Goal: Information Seeking & Learning: Learn about a topic

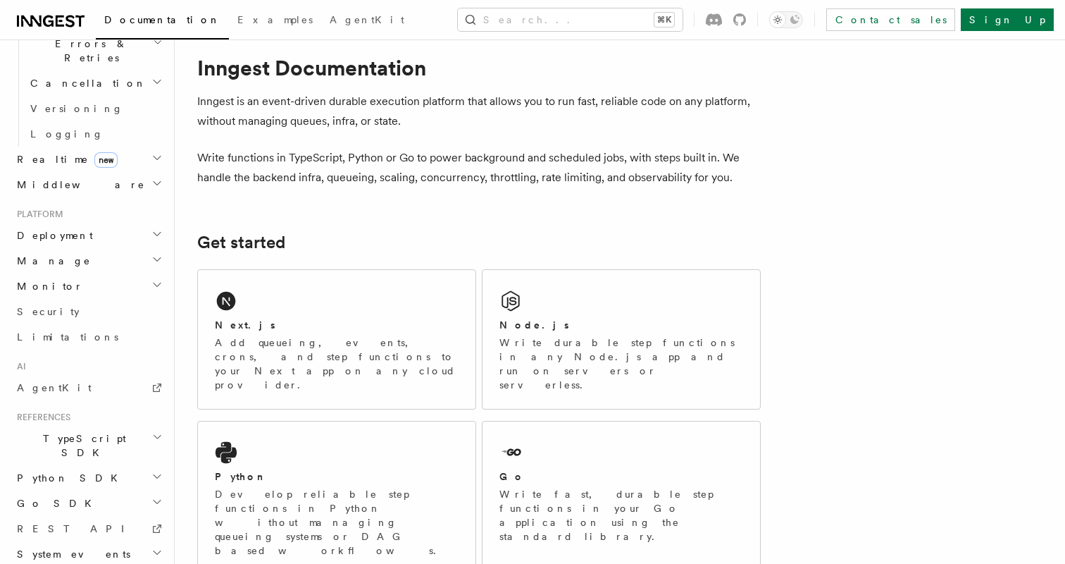
scroll to position [25, 0]
click at [48, 496] on span "Go SDK" at bounding box center [55, 503] width 89 height 14
click at [56, 523] on span "Reference" at bounding box center [69, 528] width 79 height 11
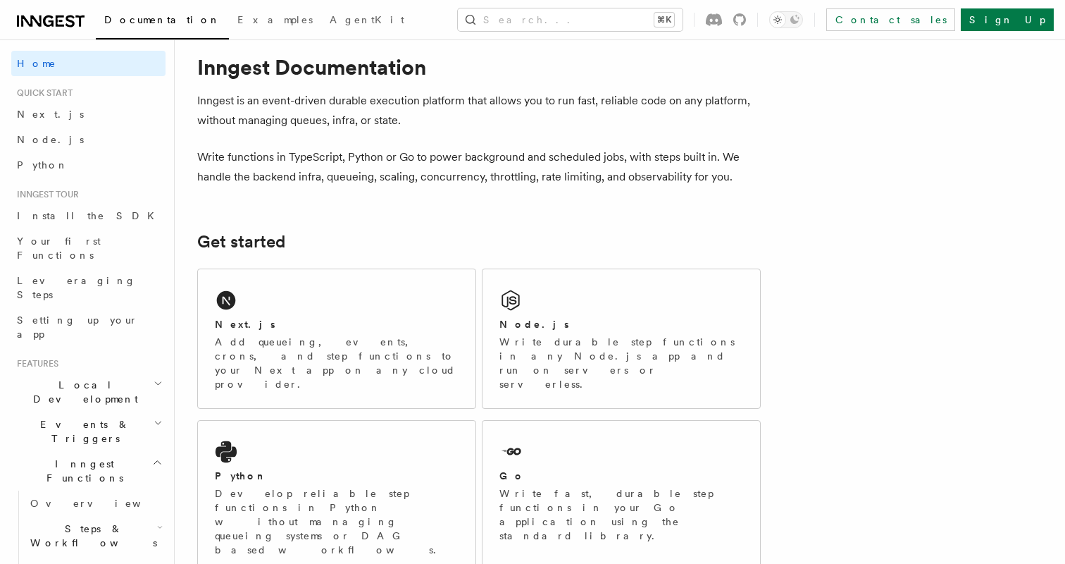
scroll to position [0, 0]
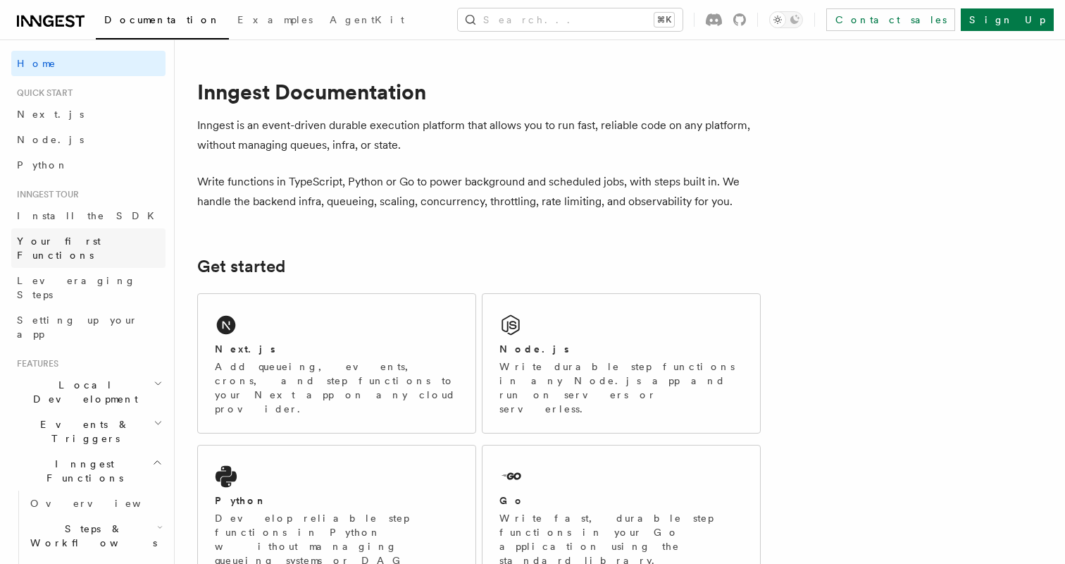
click at [63, 240] on span "Your first Functions" at bounding box center [59, 247] width 84 height 25
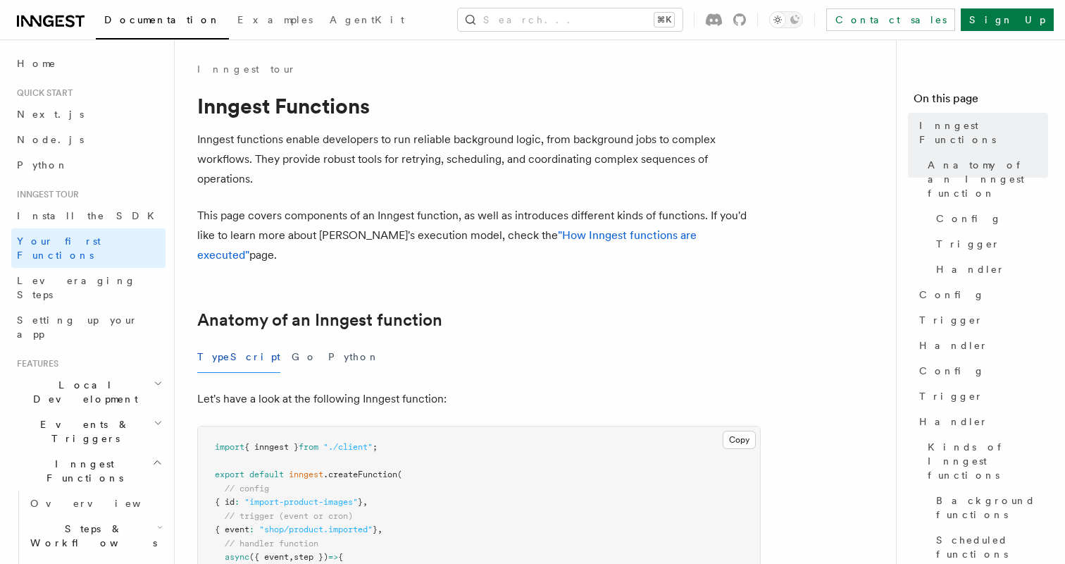
scroll to position [35, 0]
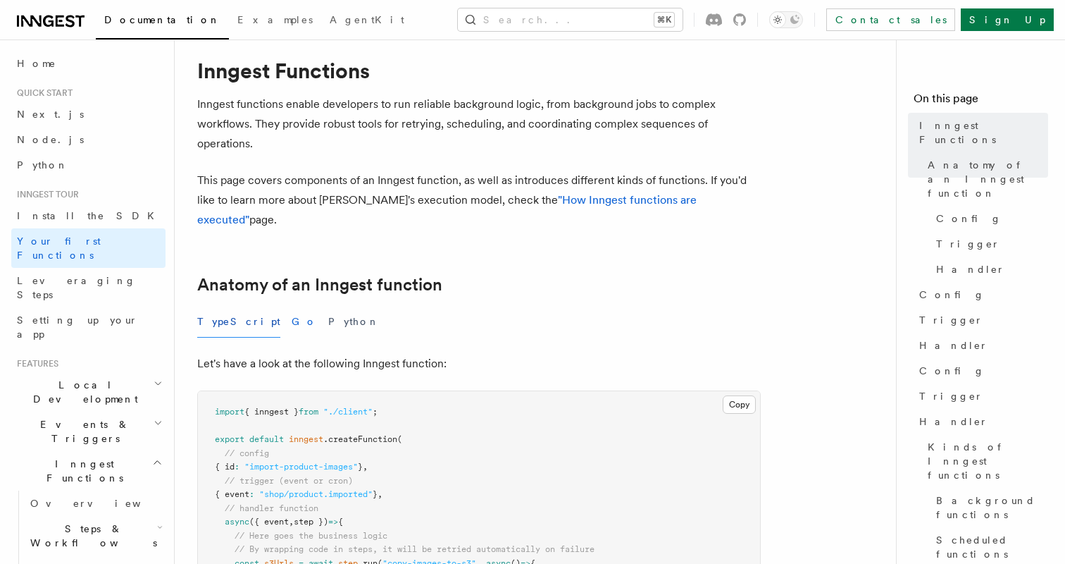
click at [292, 306] on button "Go" at bounding box center [304, 322] width 25 height 32
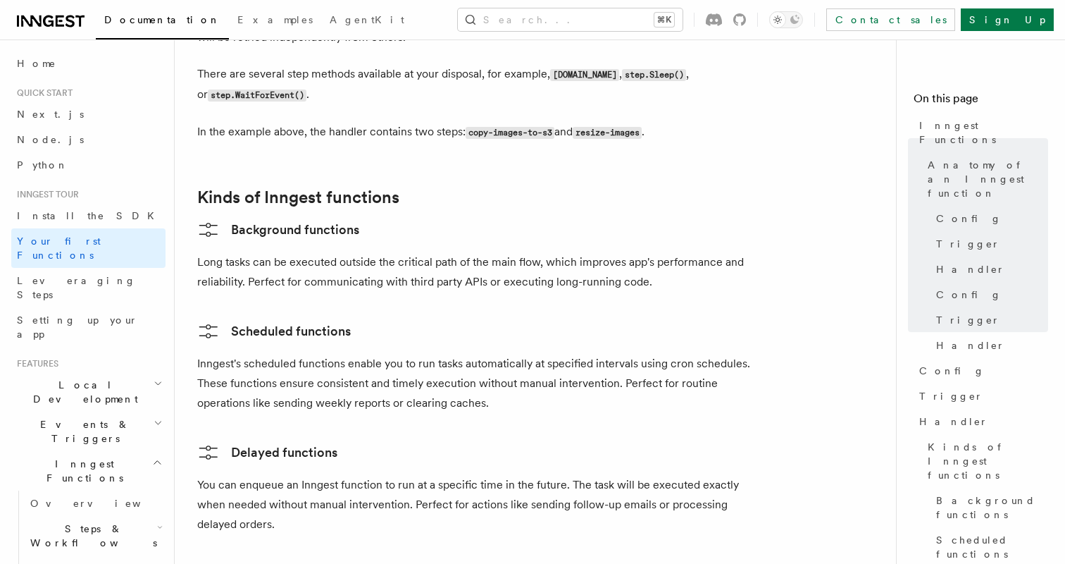
scroll to position [2349, 0]
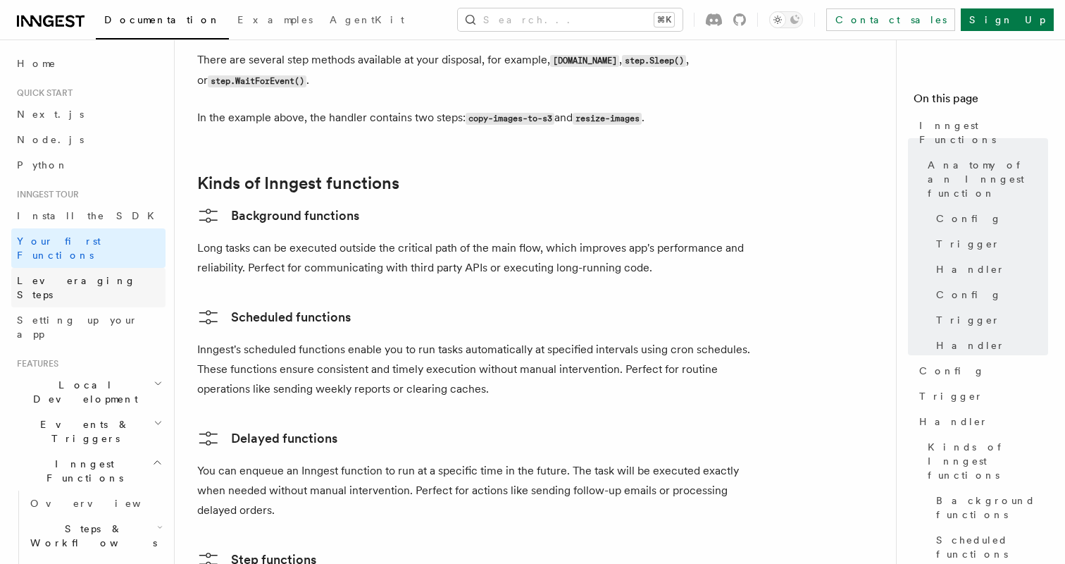
click at [63, 275] on span "Leveraging Steps" at bounding box center [76, 287] width 119 height 25
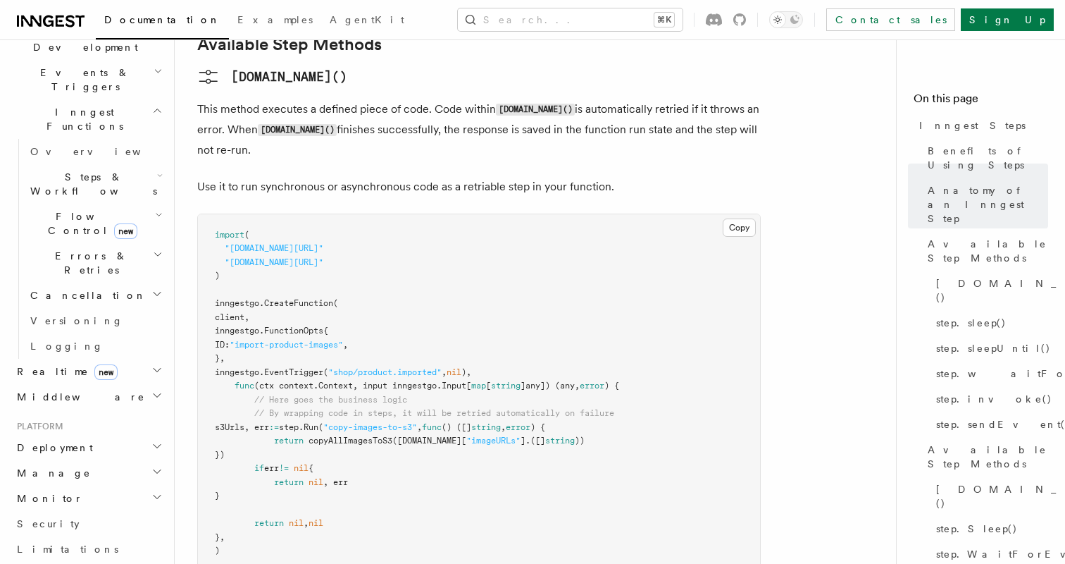
scroll to position [366, 0]
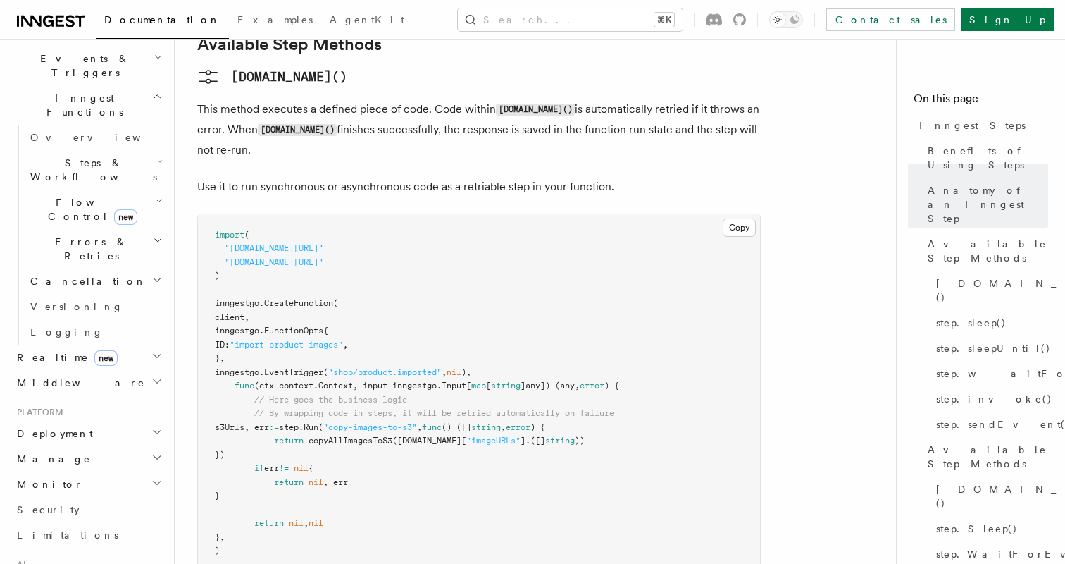
click at [75, 370] on h2 "Middleware" at bounding box center [88, 382] width 154 height 25
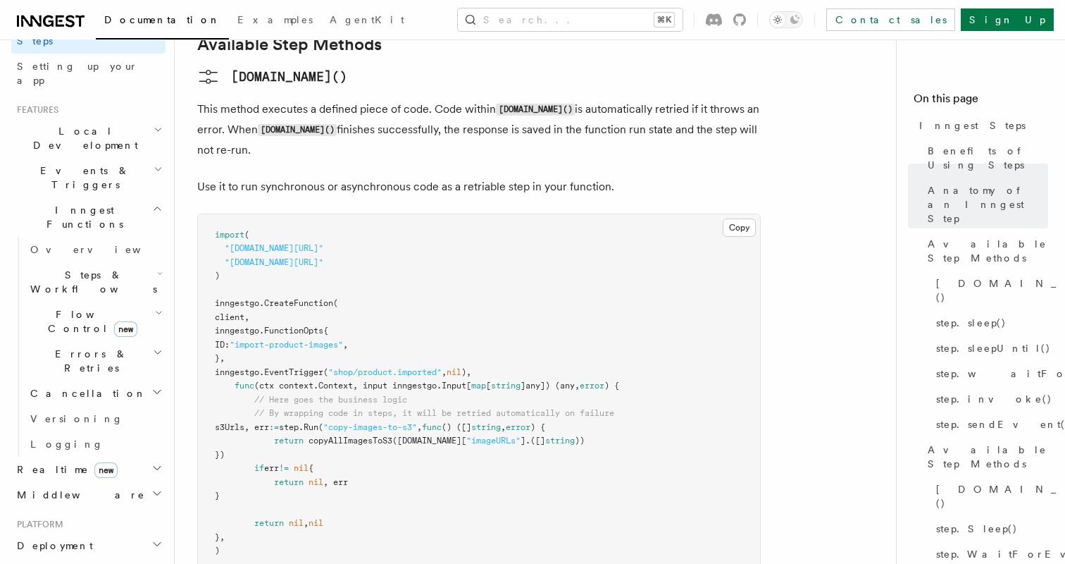
scroll to position [253, 0]
click at [156, 308] on icon "button" at bounding box center [159, 313] width 8 height 11
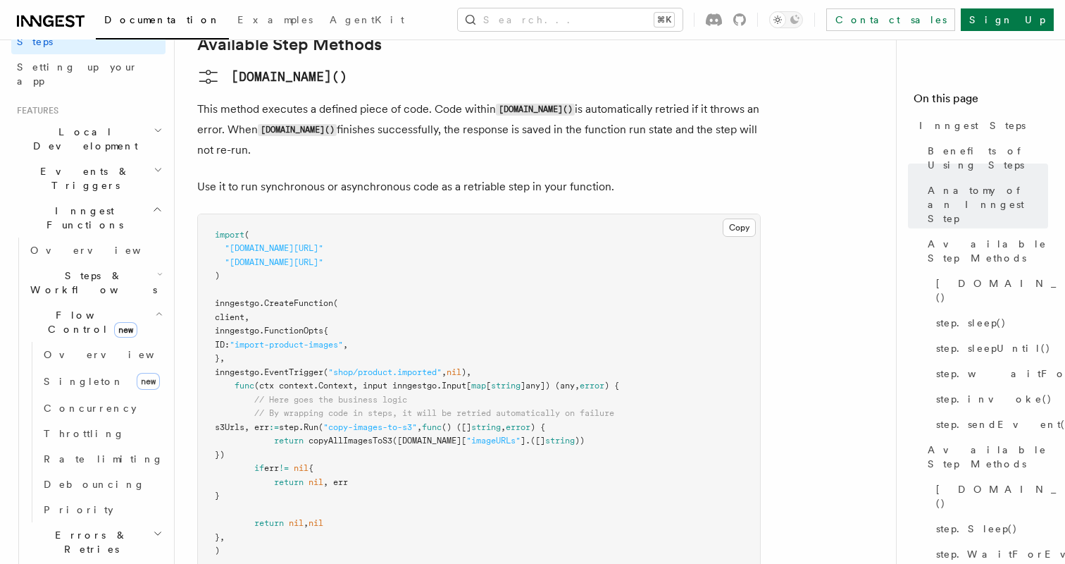
click at [125, 522] on h2 "Errors & Retries" at bounding box center [95, 541] width 141 height 39
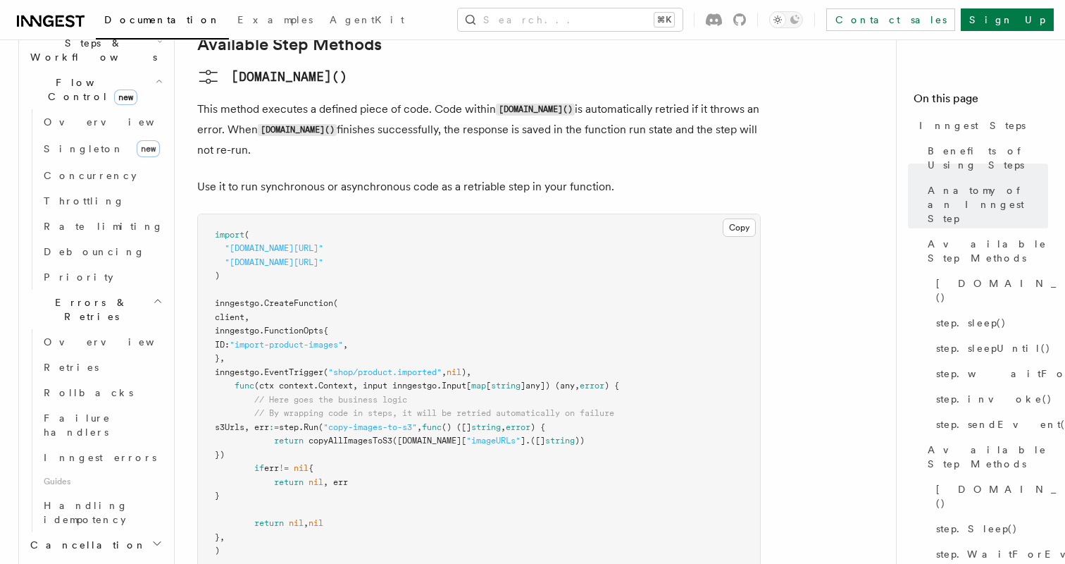
scroll to position [508, 0]
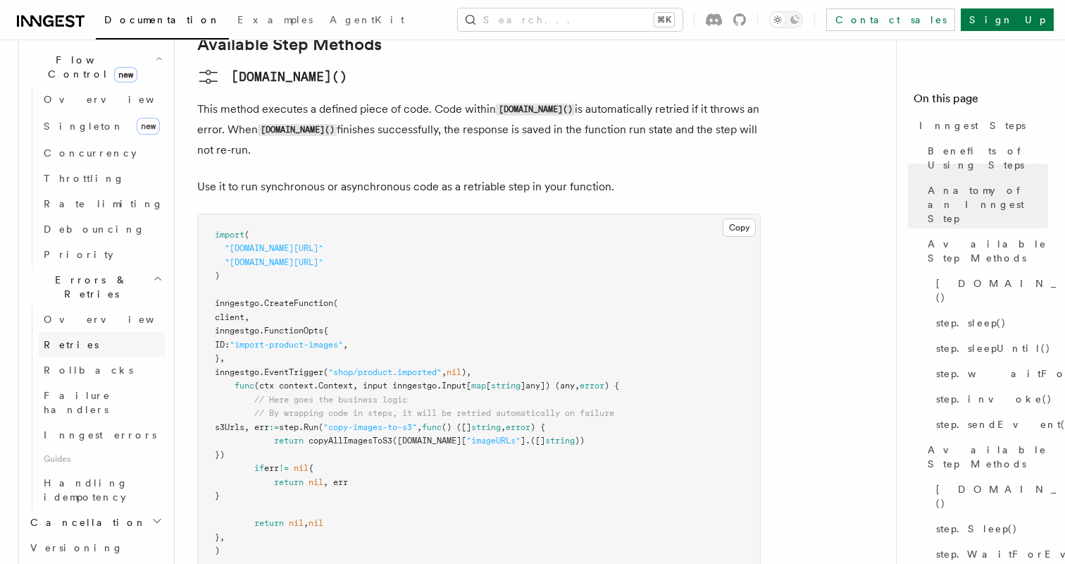
click at [87, 332] on link "Retries" at bounding box center [102, 344] width 128 height 25
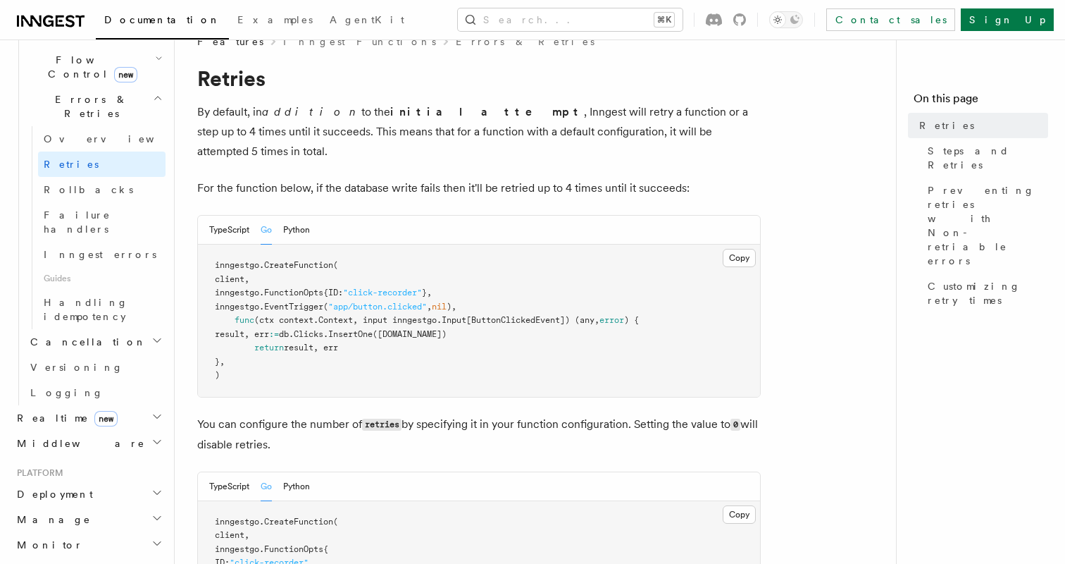
scroll to position [23, 0]
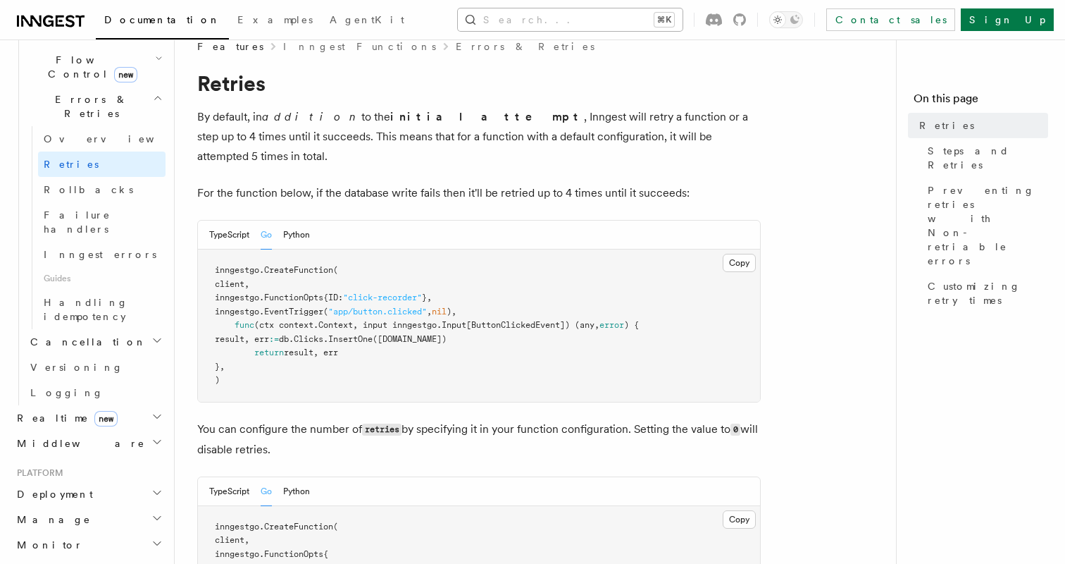
click at [546, 22] on button "Search... ⌘K" at bounding box center [570, 19] width 225 height 23
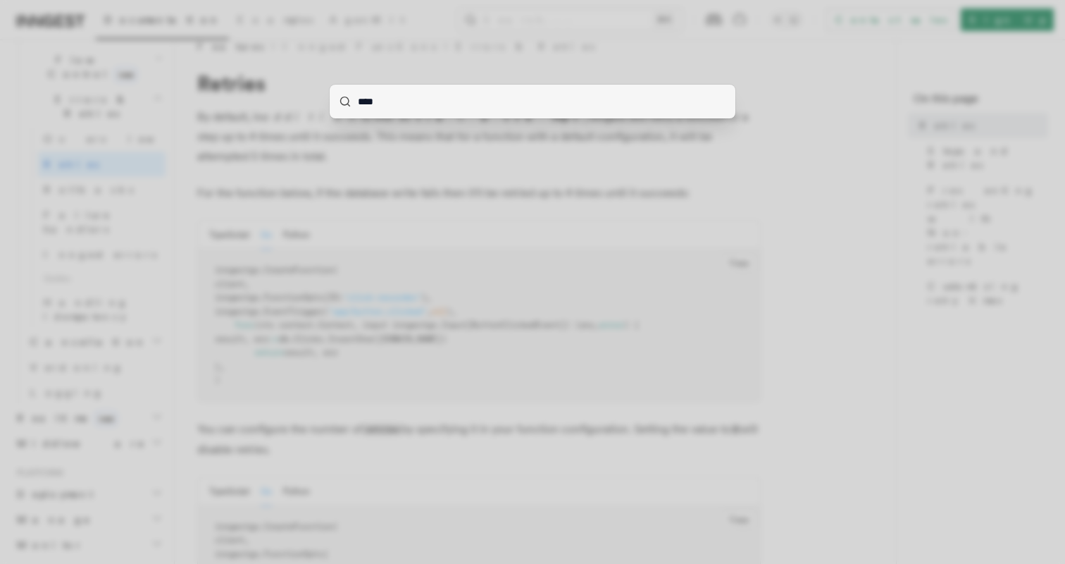
type input "*****"
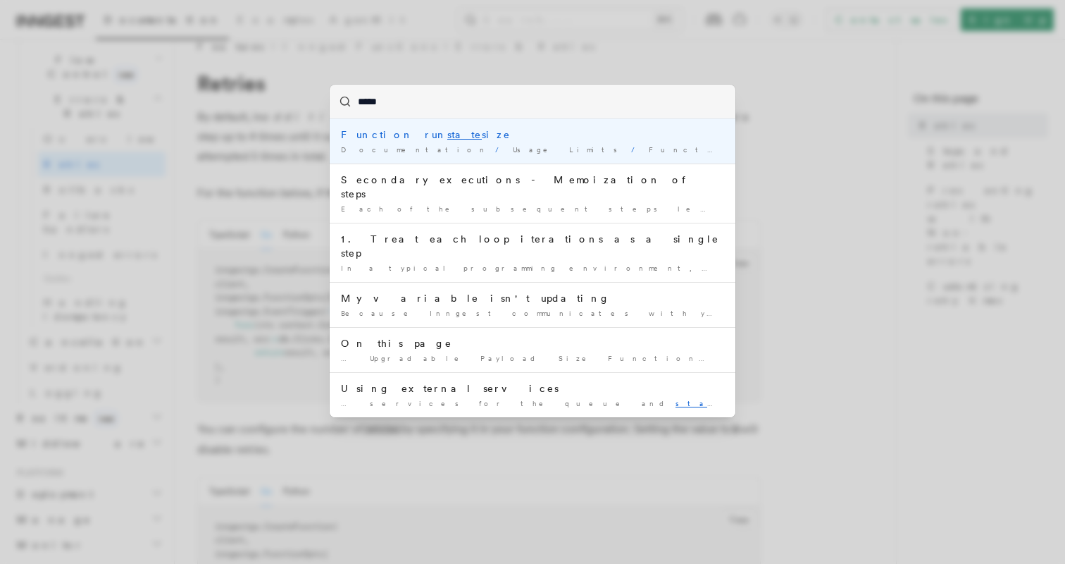
click at [454, 147] on div "Documentation / Usage Limits / Functions /" at bounding box center [532, 149] width 383 height 11
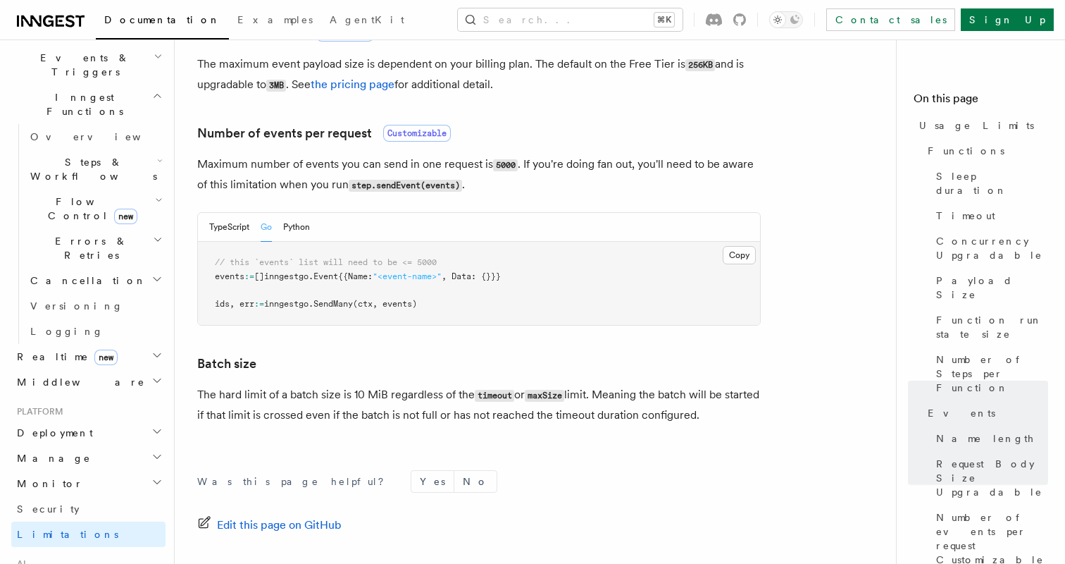
scroll to position [389, 0]
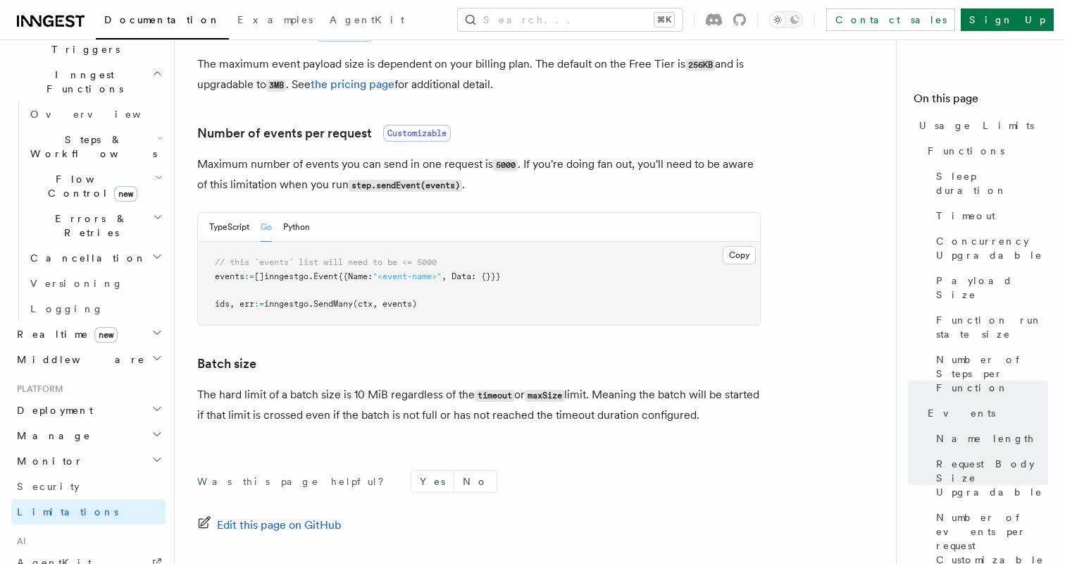
click at [147, 321] on h2 "Realtime new" at bounding box center [88, 333] width 154 height 25
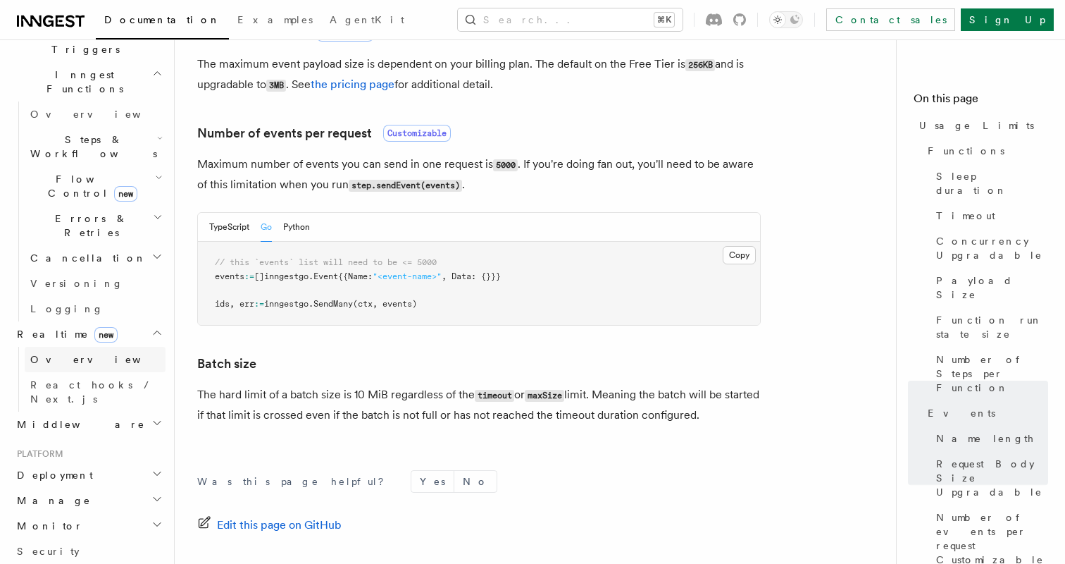
click at [121, 347] on link "Overview" at bounding box center [95, 359] width 141 height 25
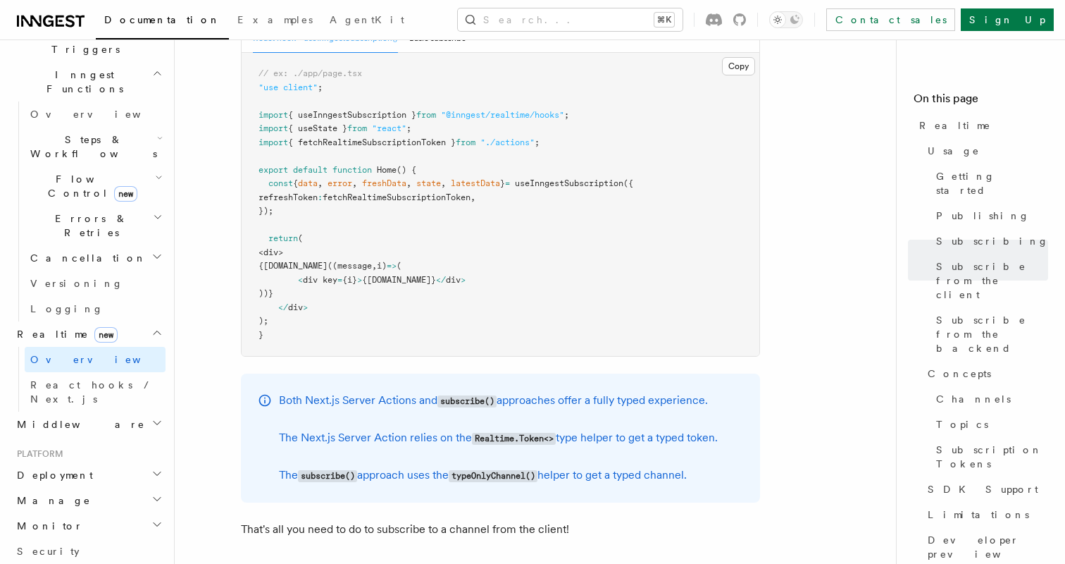
scroll to position [2370, 0]
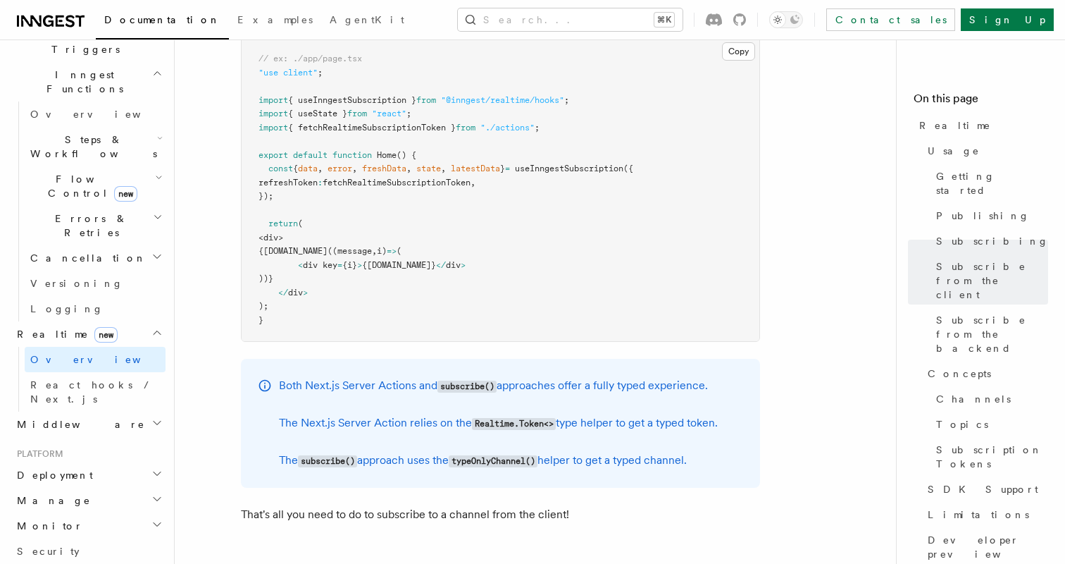
click at [70, 411] on h2 "Middleware" at bounding box center [88, 423] width 154 height 25
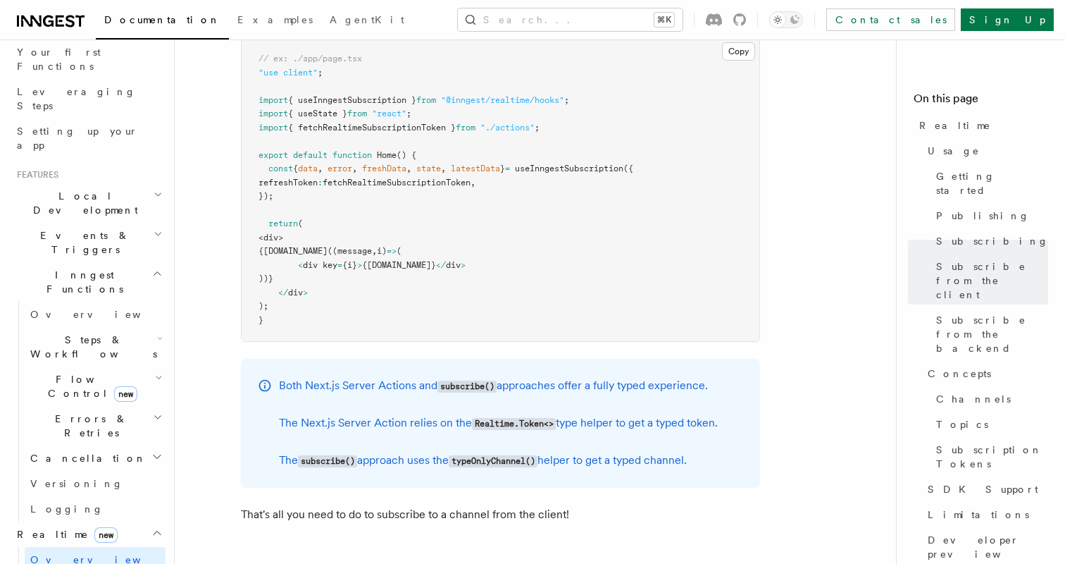
scroll to position [188, 0]
click at [68, 373] on span "Flow Control new" at bounding box center [90, 387] width 130 height 28
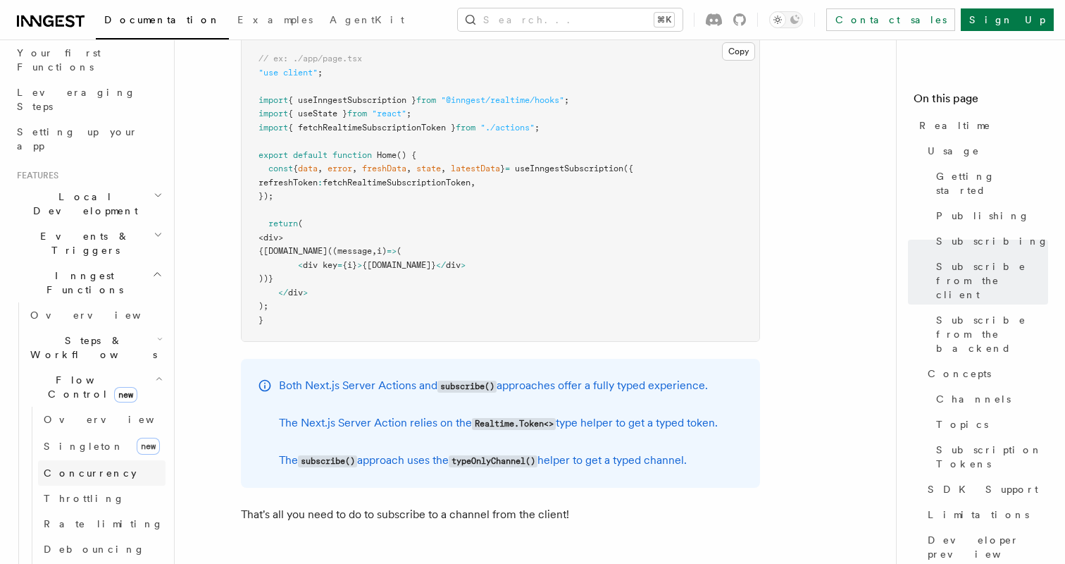
click at [87, 467] on span "Concurrency" at bounding box center [90, 472] width 93 height 11
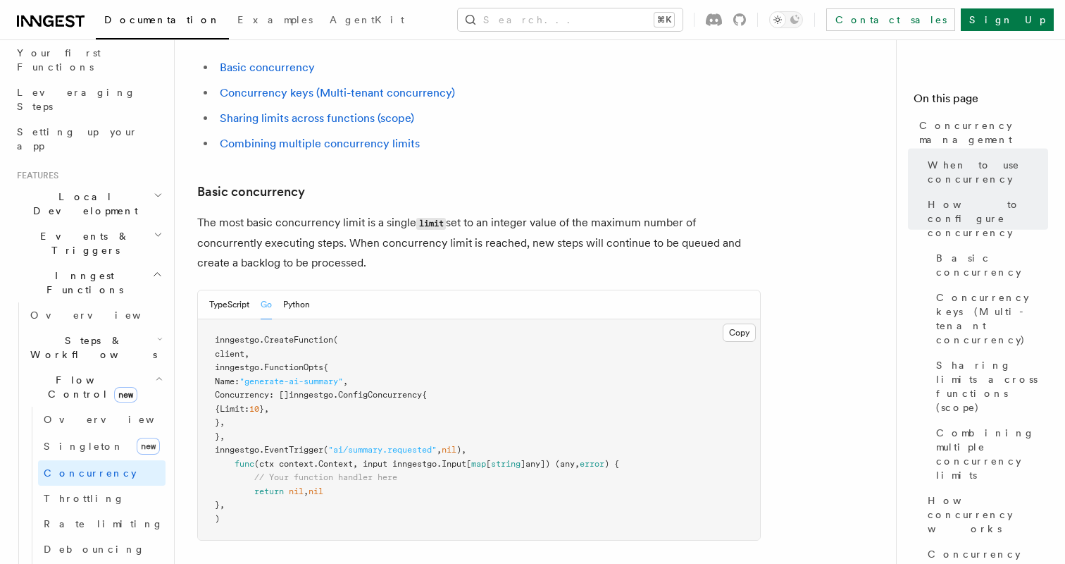
scroll to position [931, 0]
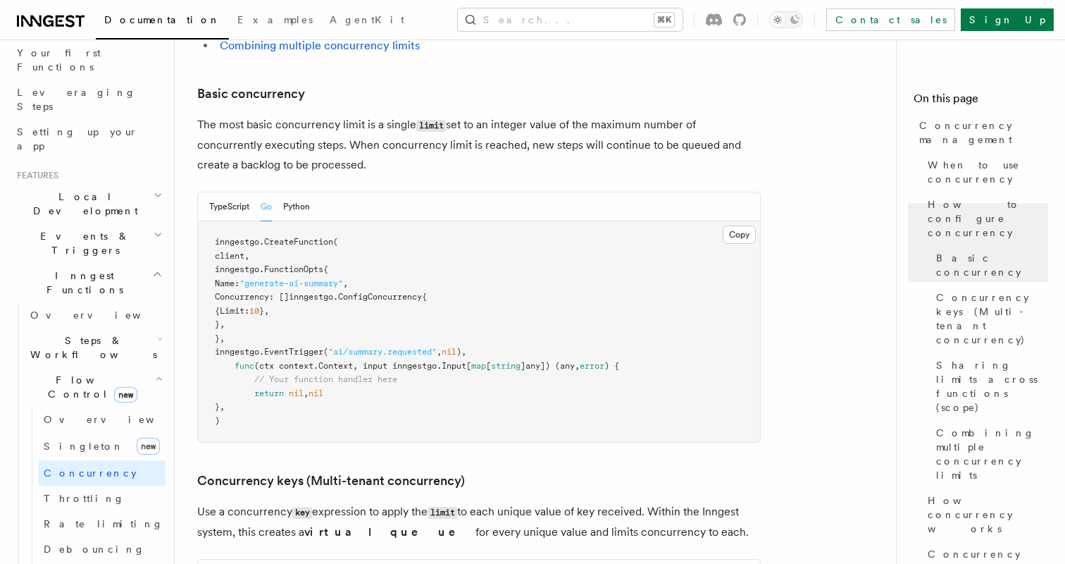
click at [70, 268] on span "Inngest Functions" at bounding box center [81, 282] width 141 height 28
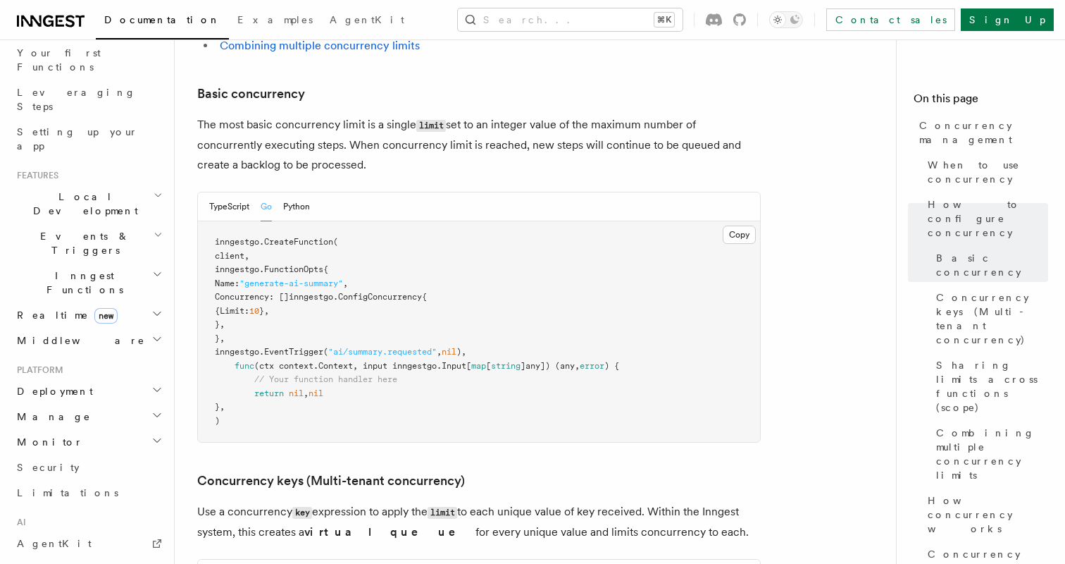
click at [74, 229] on span "Events & Triggers" at bounding box center [82, 243] width 142 height 28
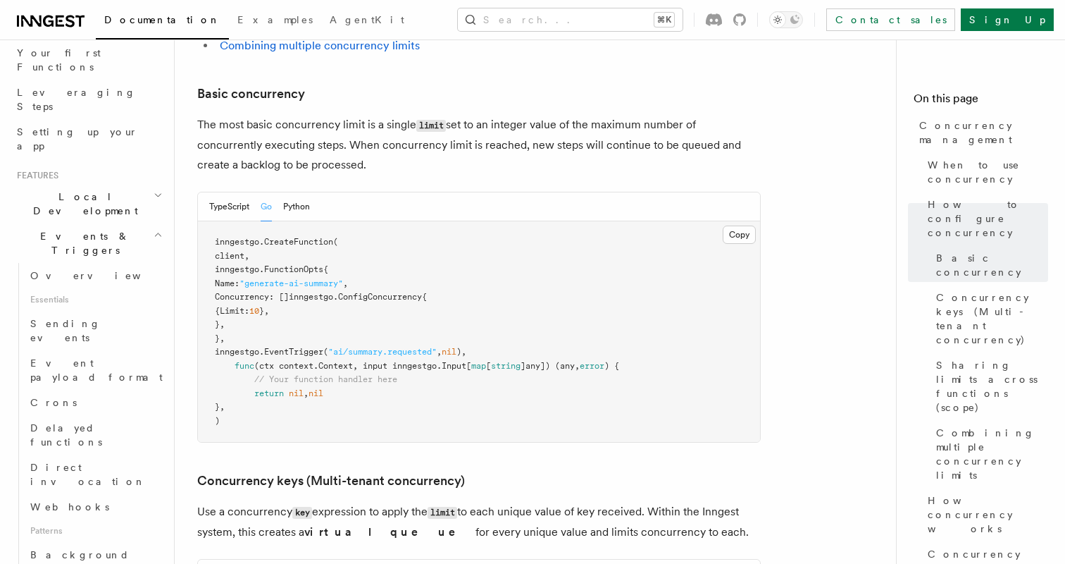
click at [74, 229] on span "Events & Triggers" at bounding box center [82, 243] width 142 height 28
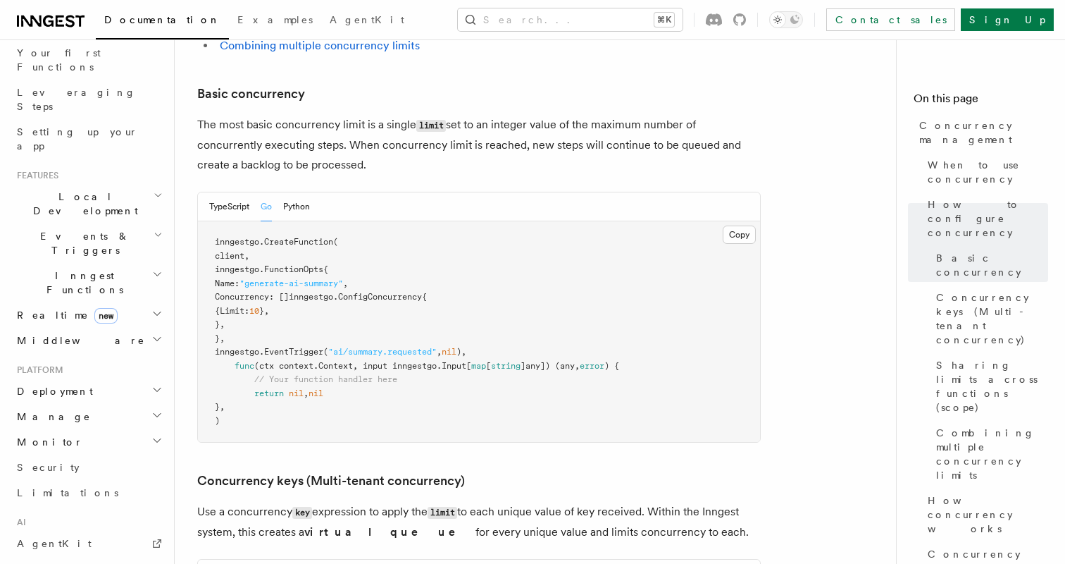
click at [66, 189] on span "Local Development" at bounding box center [82, 203] width 142 height 28
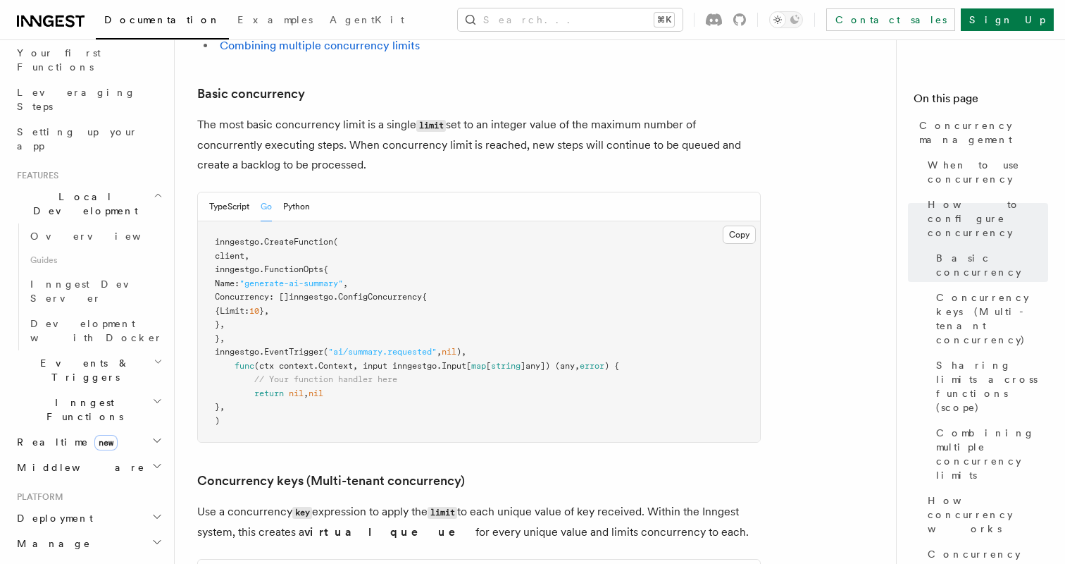
click at [66, 189] on span "Local Development" at bounding box center [82, 203] width 142 height 28
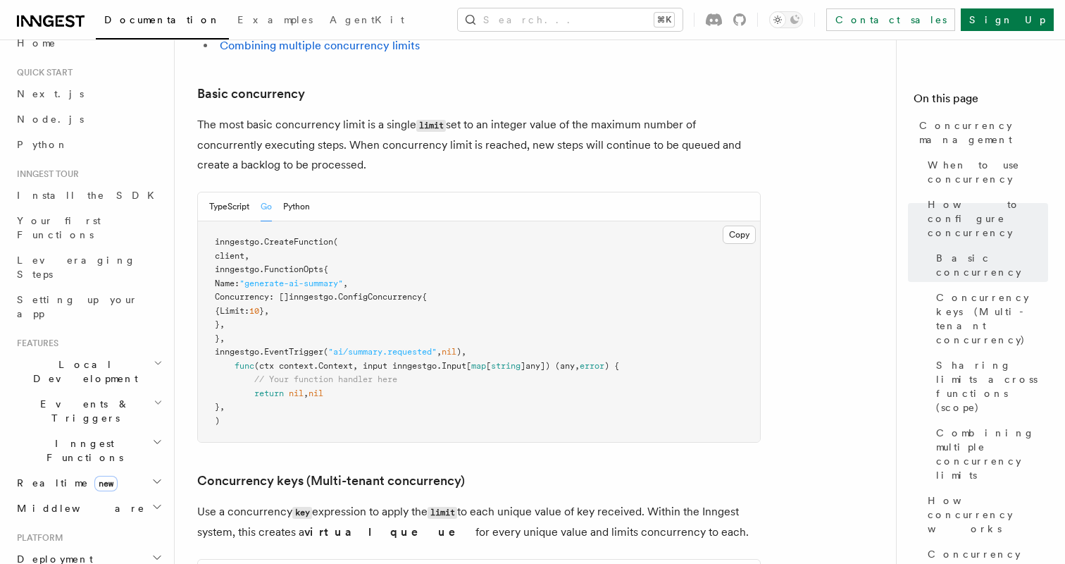
scroll to position [0, 0]
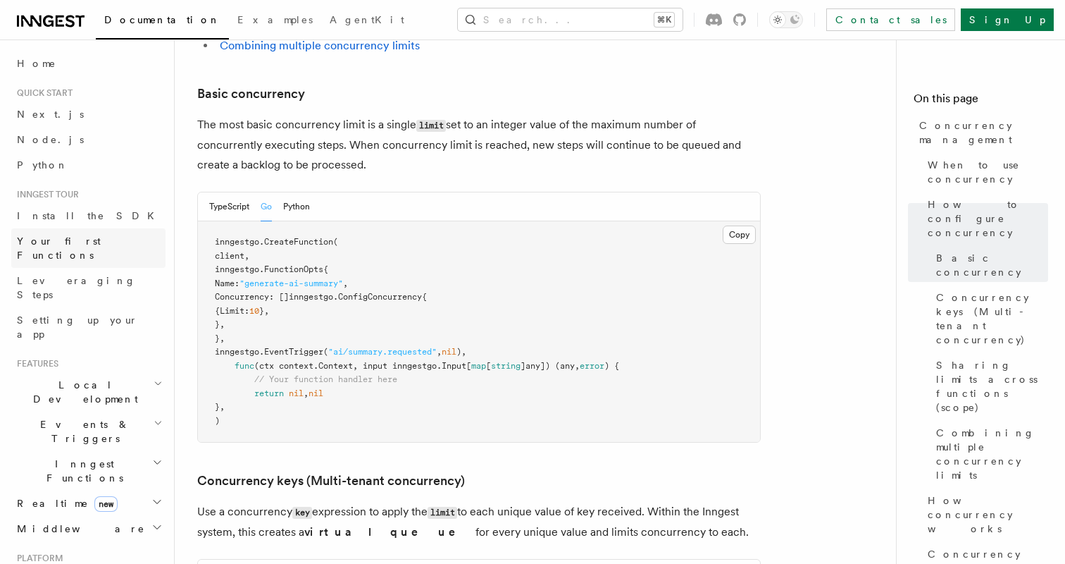
click at [85, 244] on span "Your first Functions" at bounding box center [59, 247] width 84 height 25
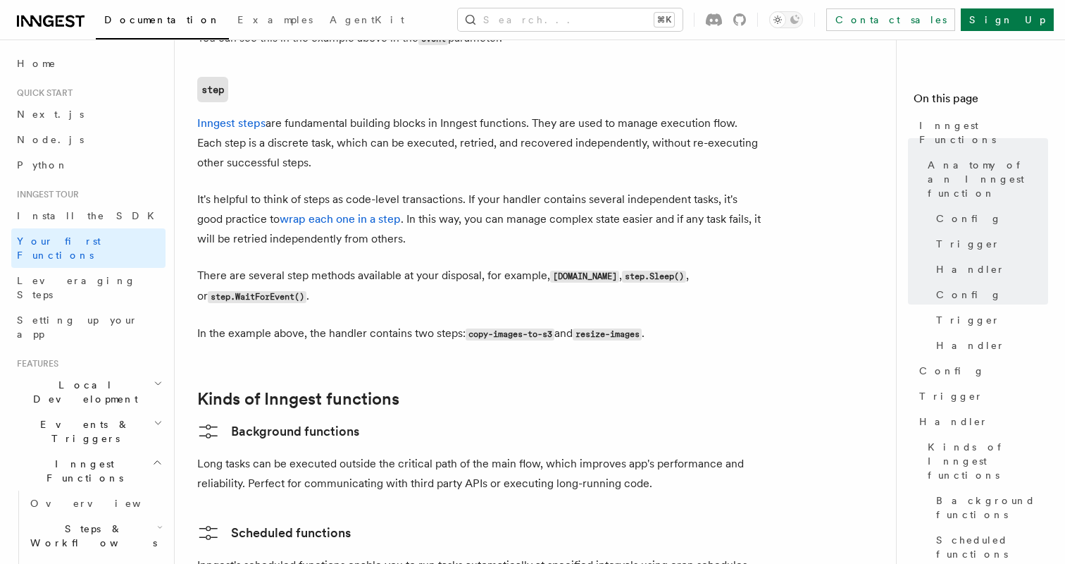
scroll to position [2135, 0]
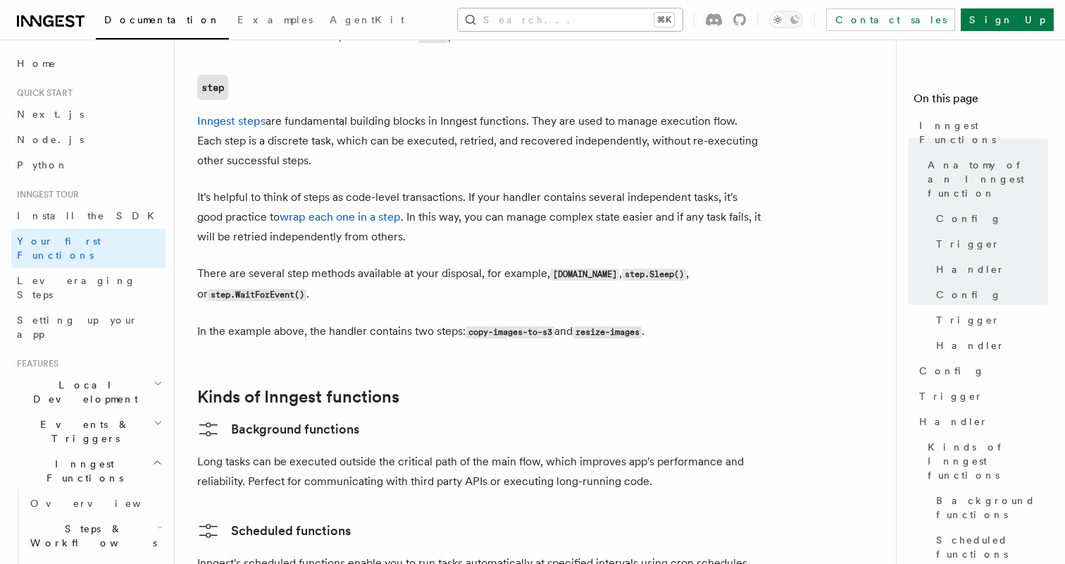
click at [571, 24] on button "Search... ⌘K" at bounding box center [570, 19] width 225 height 23
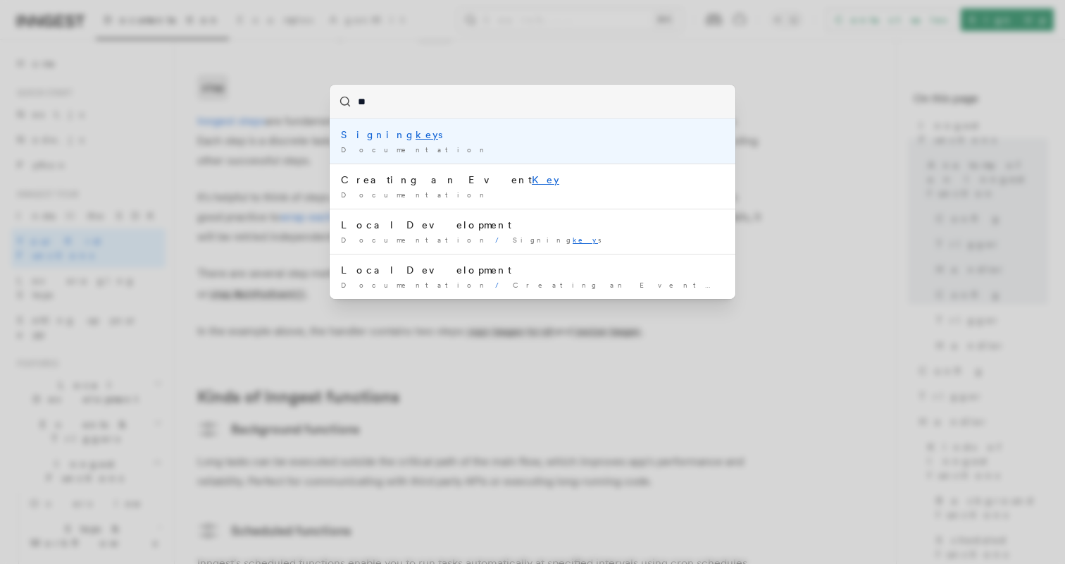
type input "*"
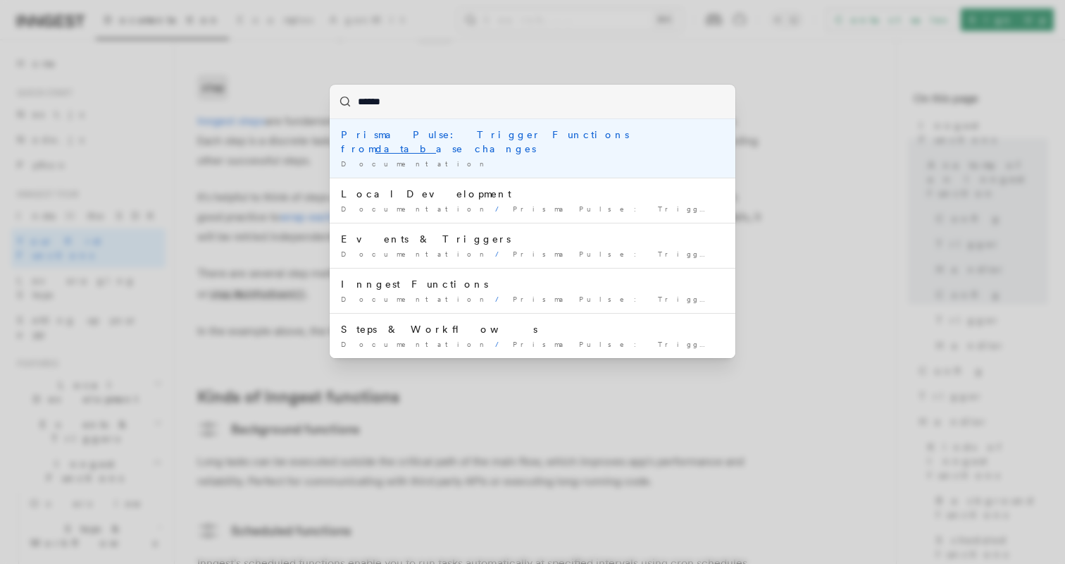
type input "*******"
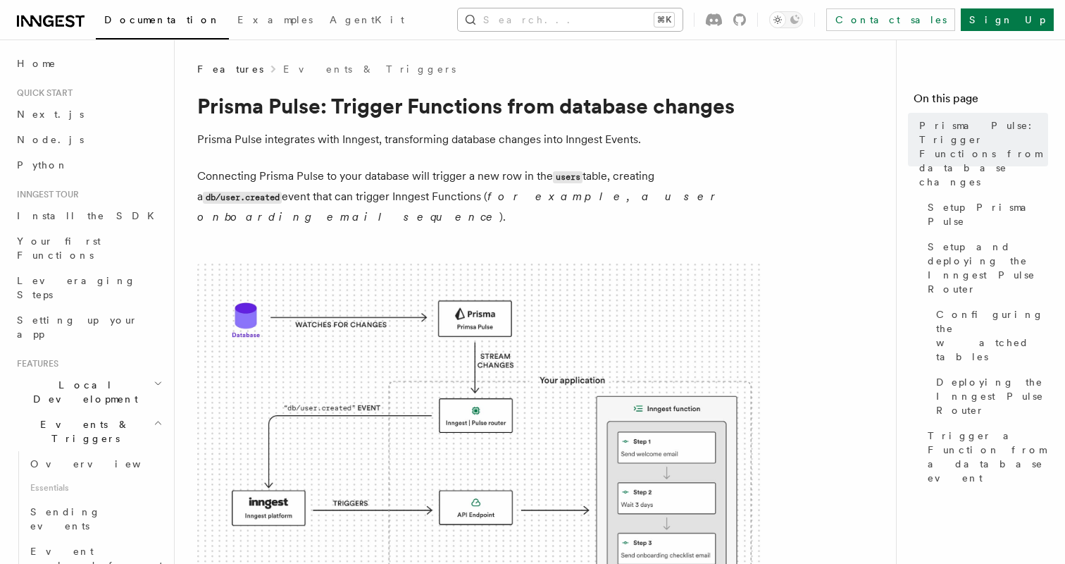
click at [597, 17] on button "Search... ⌘K" at bounding box center [570, 19] width 225 height 23
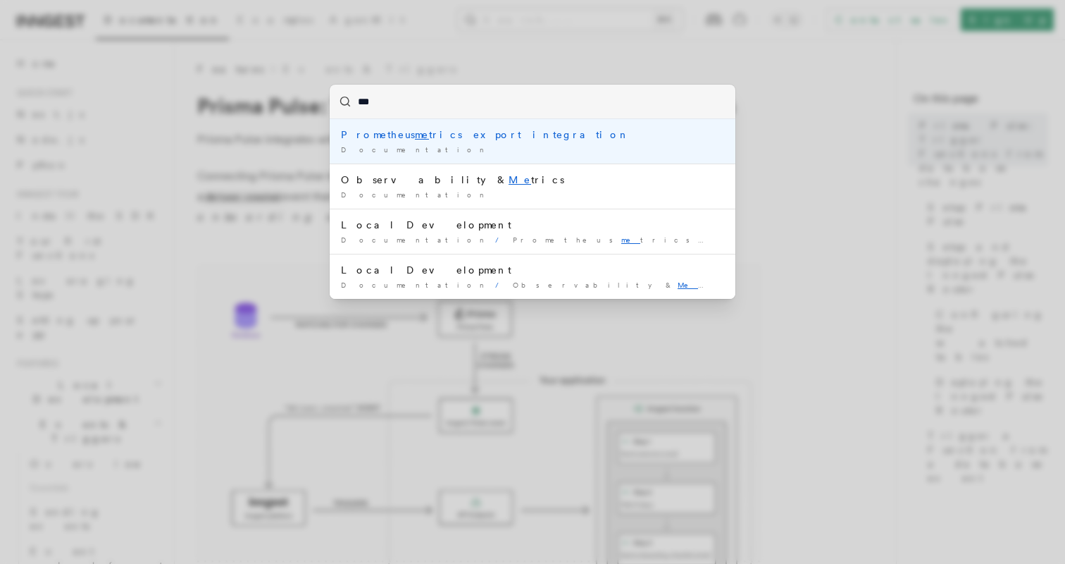
type input "****"
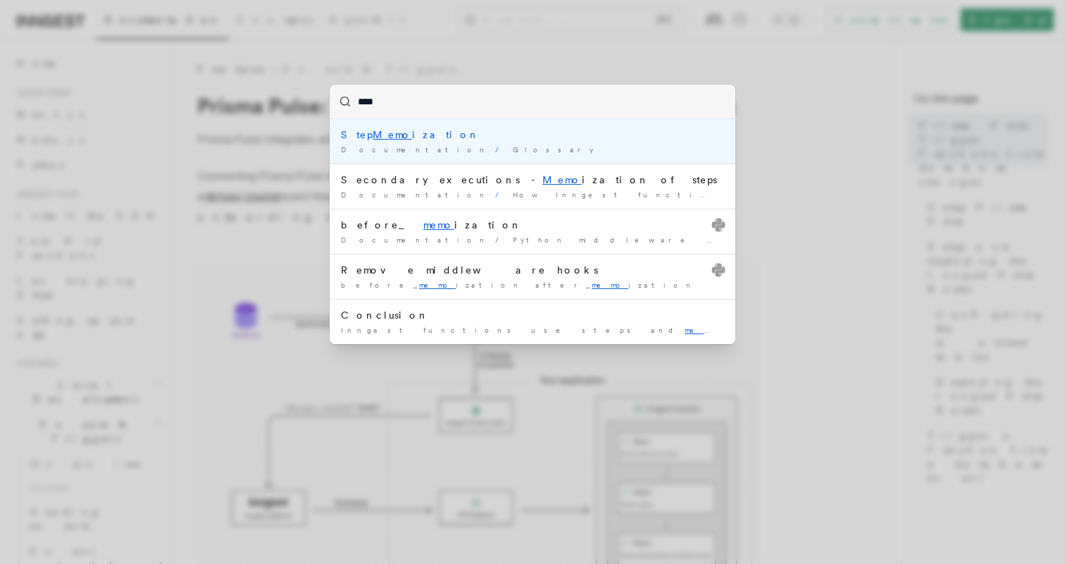
click at [447, 139] on div "Step Memo ization" at bounding box center [532, 135] width 383 height 14
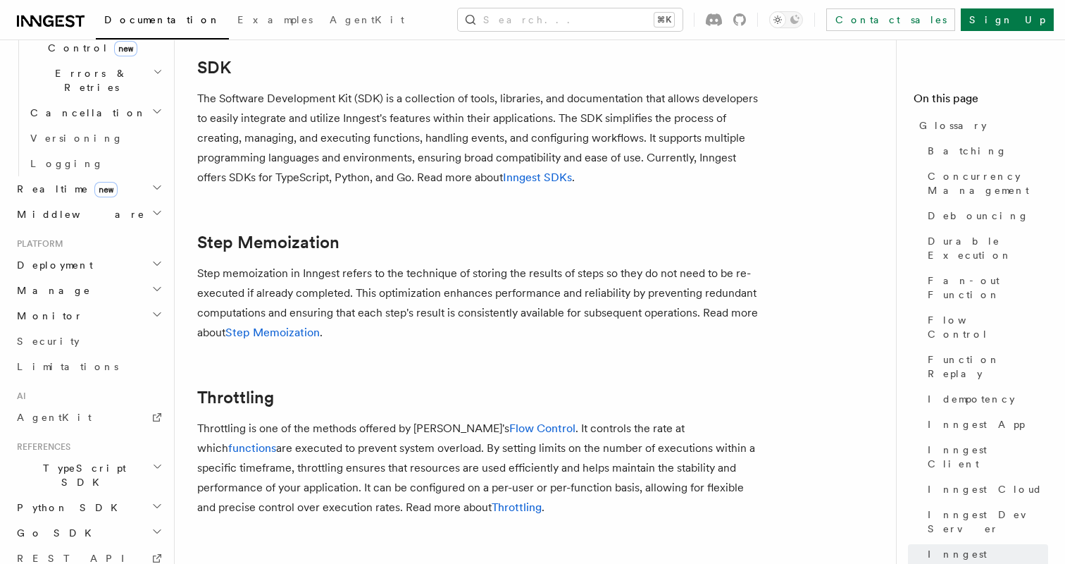
scroll to position [564, 0]
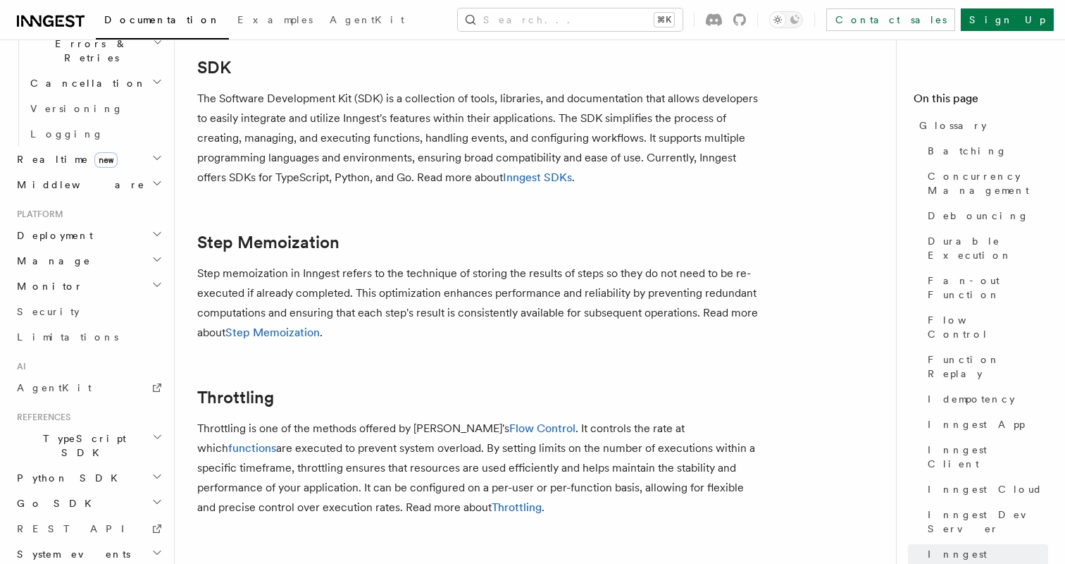
click at [69, 547] on span "System events" at bounding box center [70, 554] width 119 height 14
click at [50, 523] on span "REST API" at bounding box center [77, 528] width 120 height 11
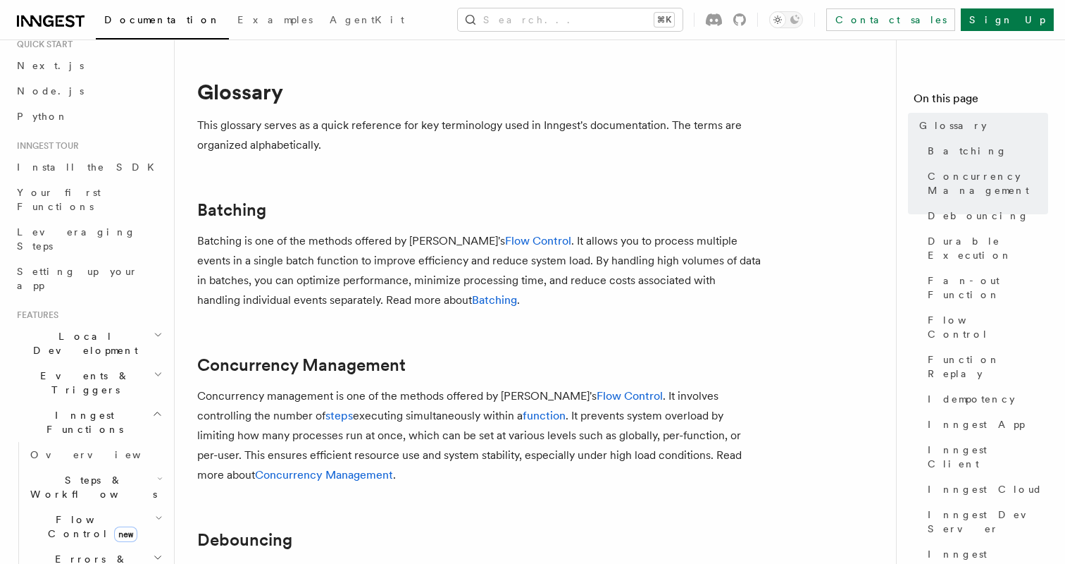
scroll to position [53, 0]
click at [85, 468] on span "Steps & Workflows" at bounding box center [91, 482] width 132 height 28
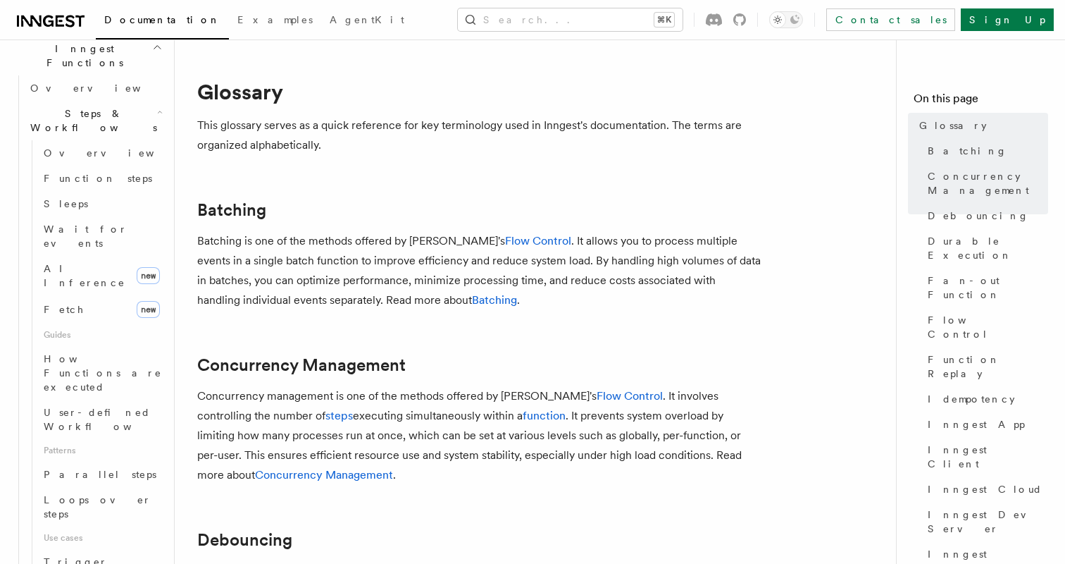
scroll to position [419, 0]
click at [68, 349] on span "How Functions are executed" at bounding box center [103, 368] width 118 height 39
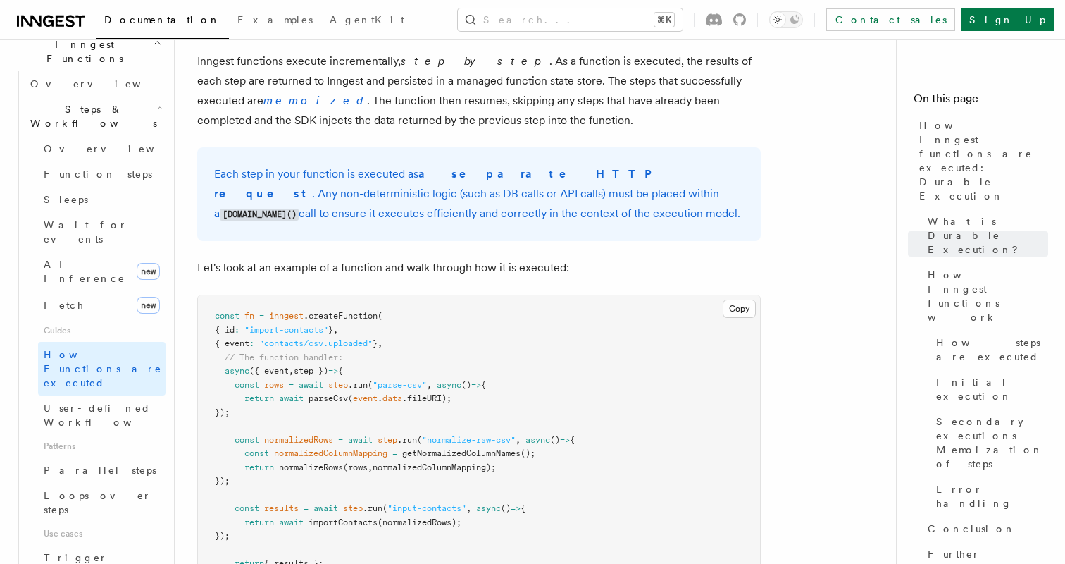
scroll to position [1174, 0]
